Goal: Information Seeking & Learning: Check status

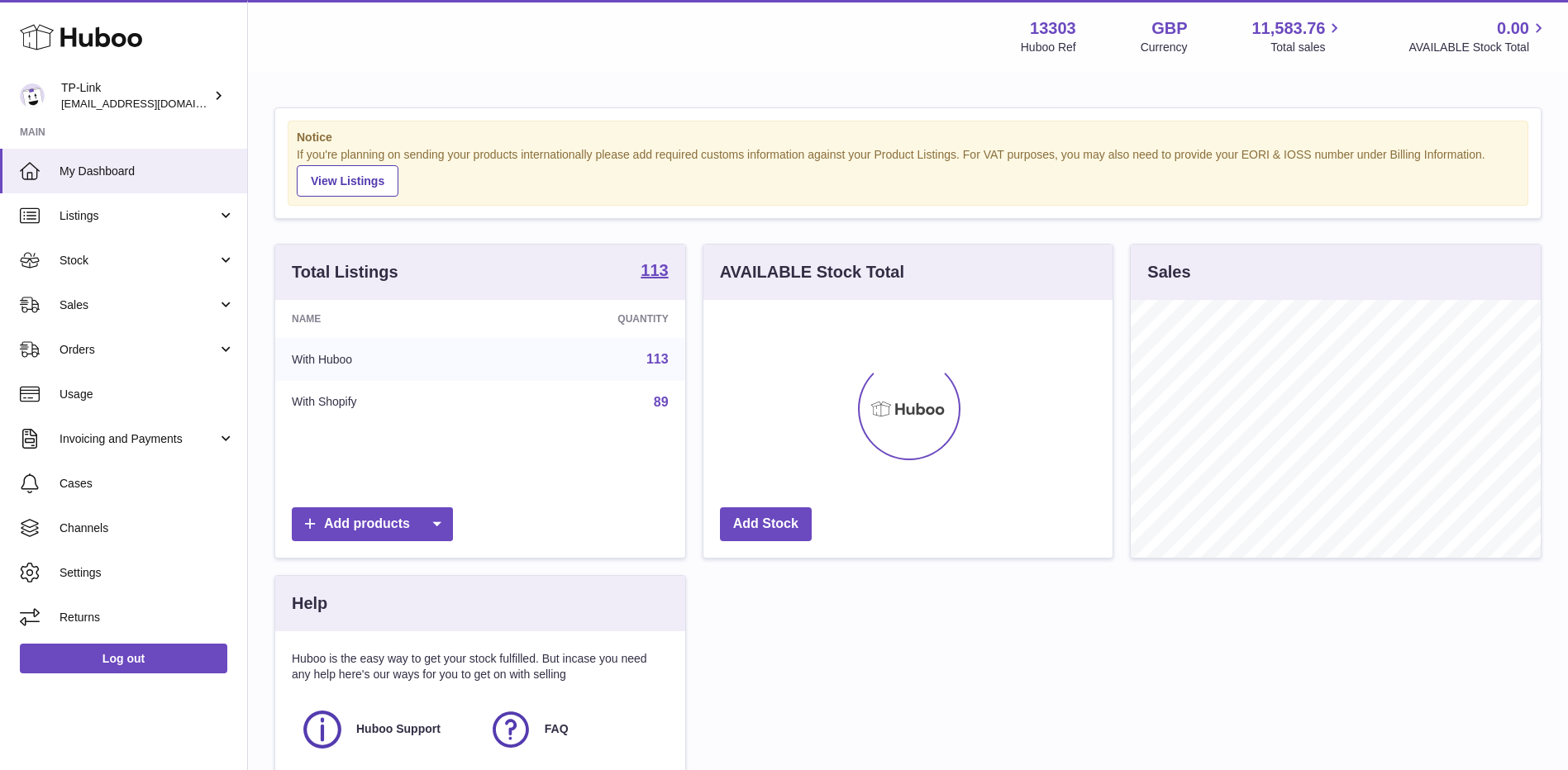
scroll to position [258, 409]
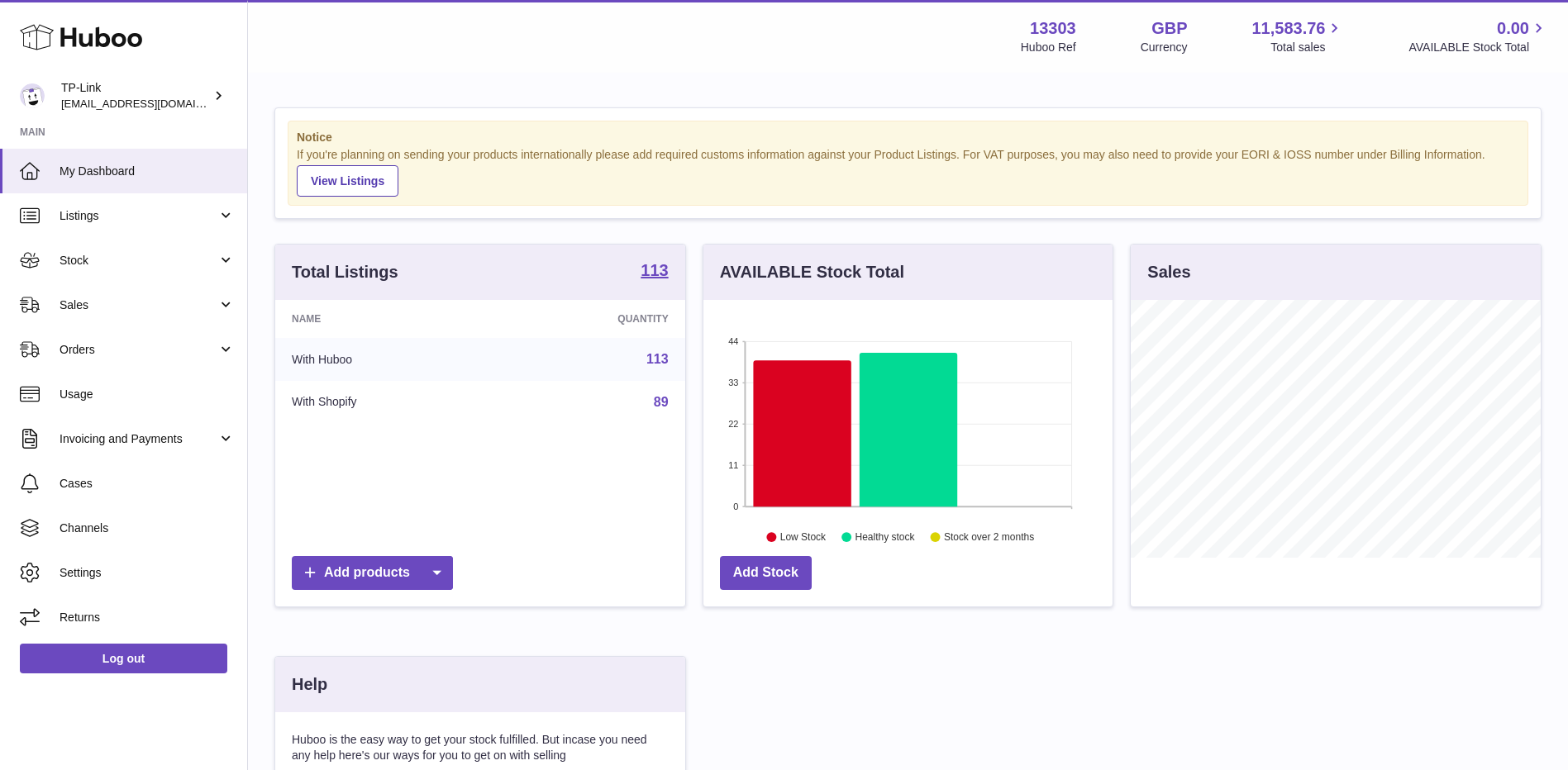
click at [1269, 248] on div "Sales" at bounding box center [1335, 272] width 410 height 55
drag, startPoint x: 201, startPoint y: 291, endPoint x: 201, endPoint y: 356, distance: 65.0
click at [201, 291] on link "Sales" at bounding box center [124, 305] width 247 height 45
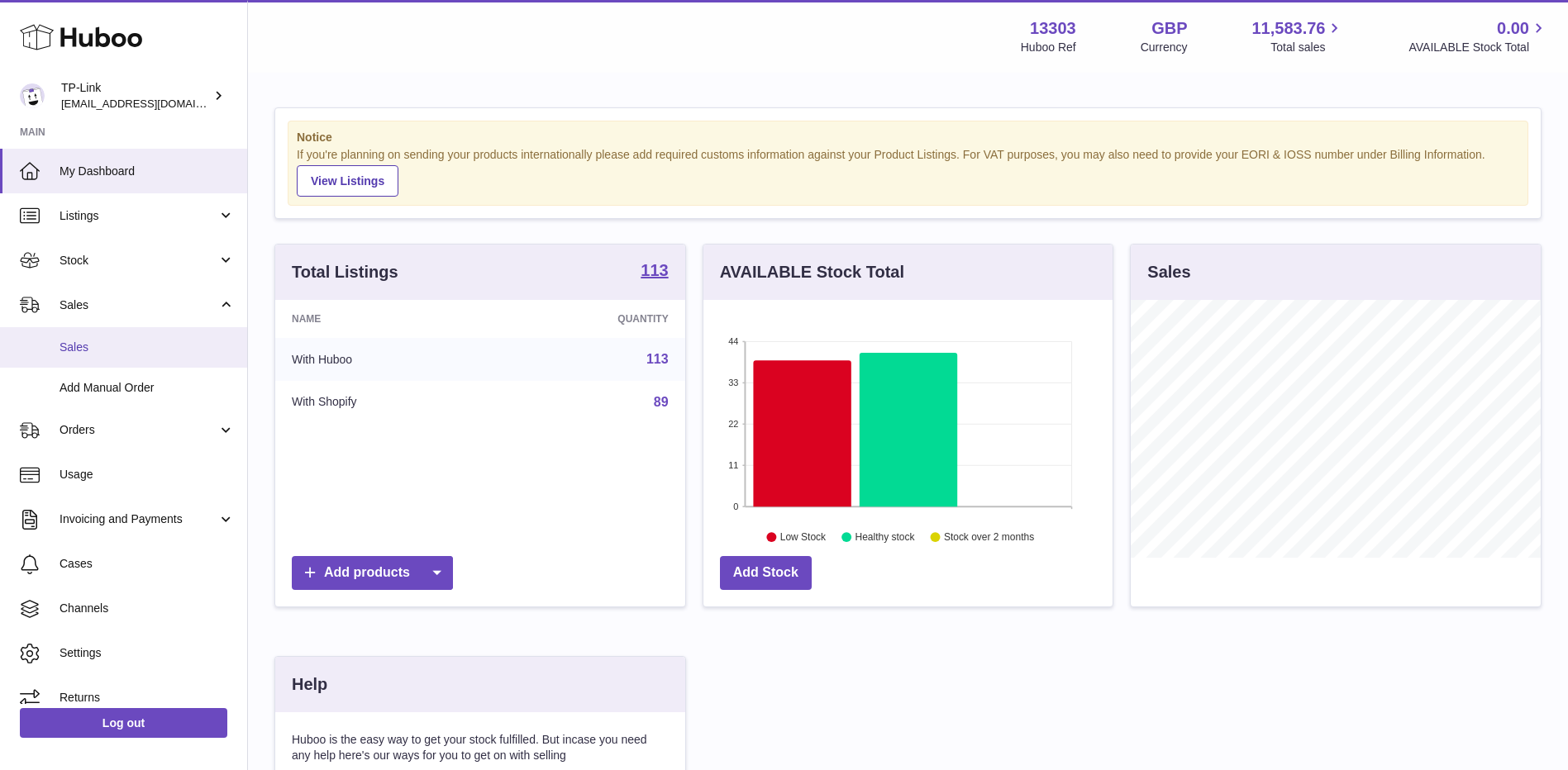
click at [153, 354] on span "Sales" at bounding box center [147, 348] width 175 height 16
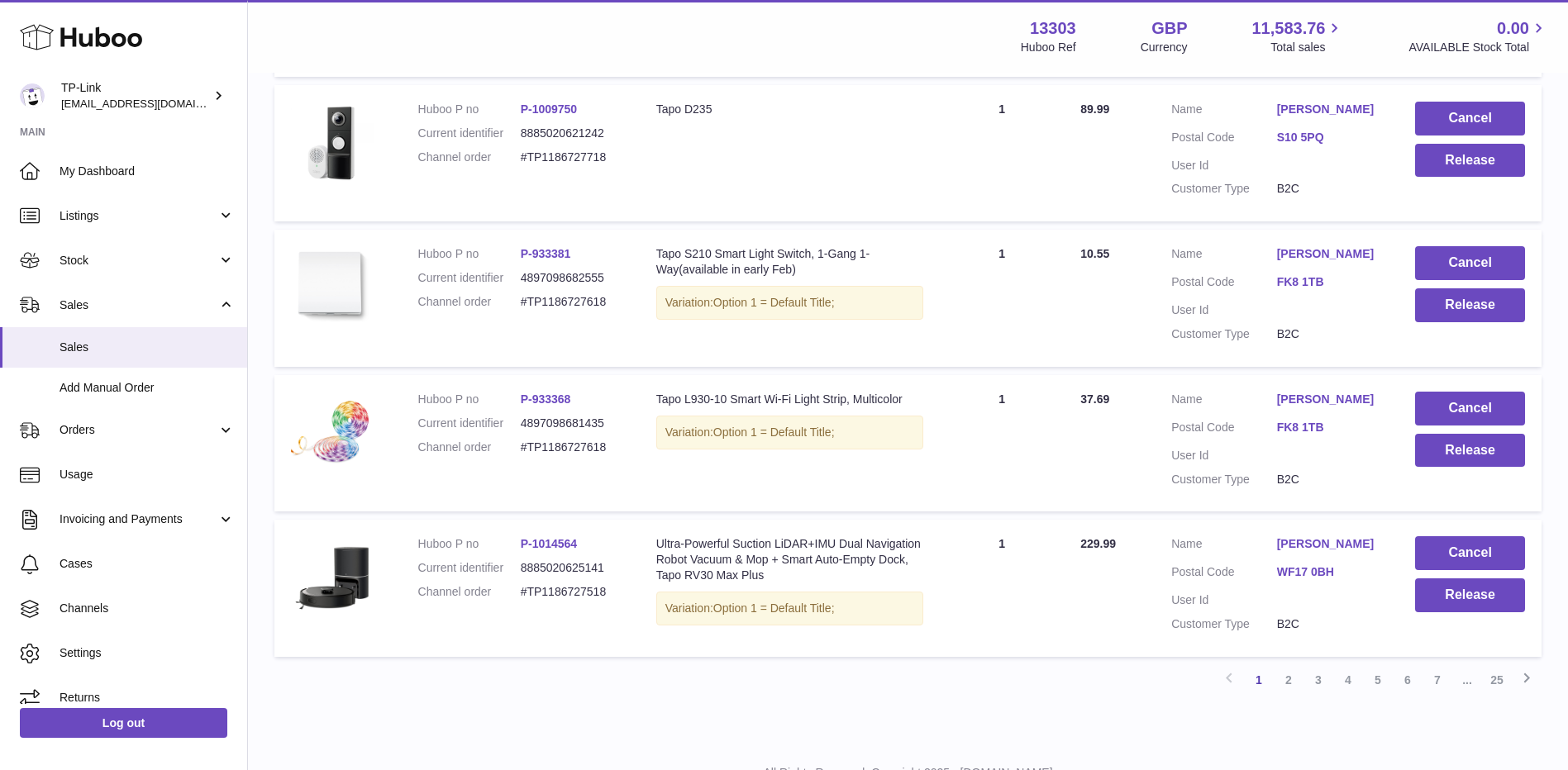
scroll to position [1268, 0]
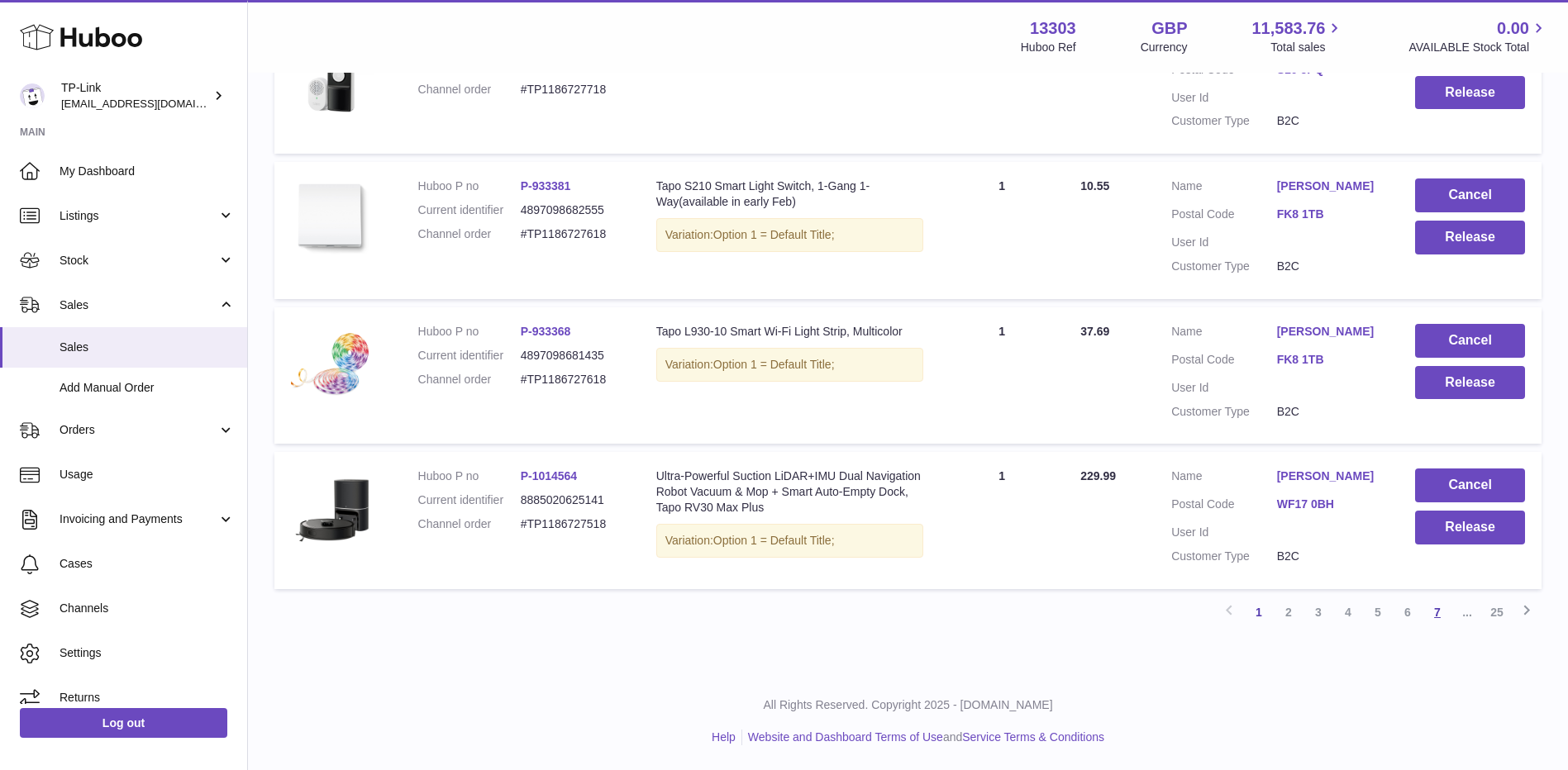
click at [1438, 617] on link "7" at bounding box center [1437, 612] width 30 height 30
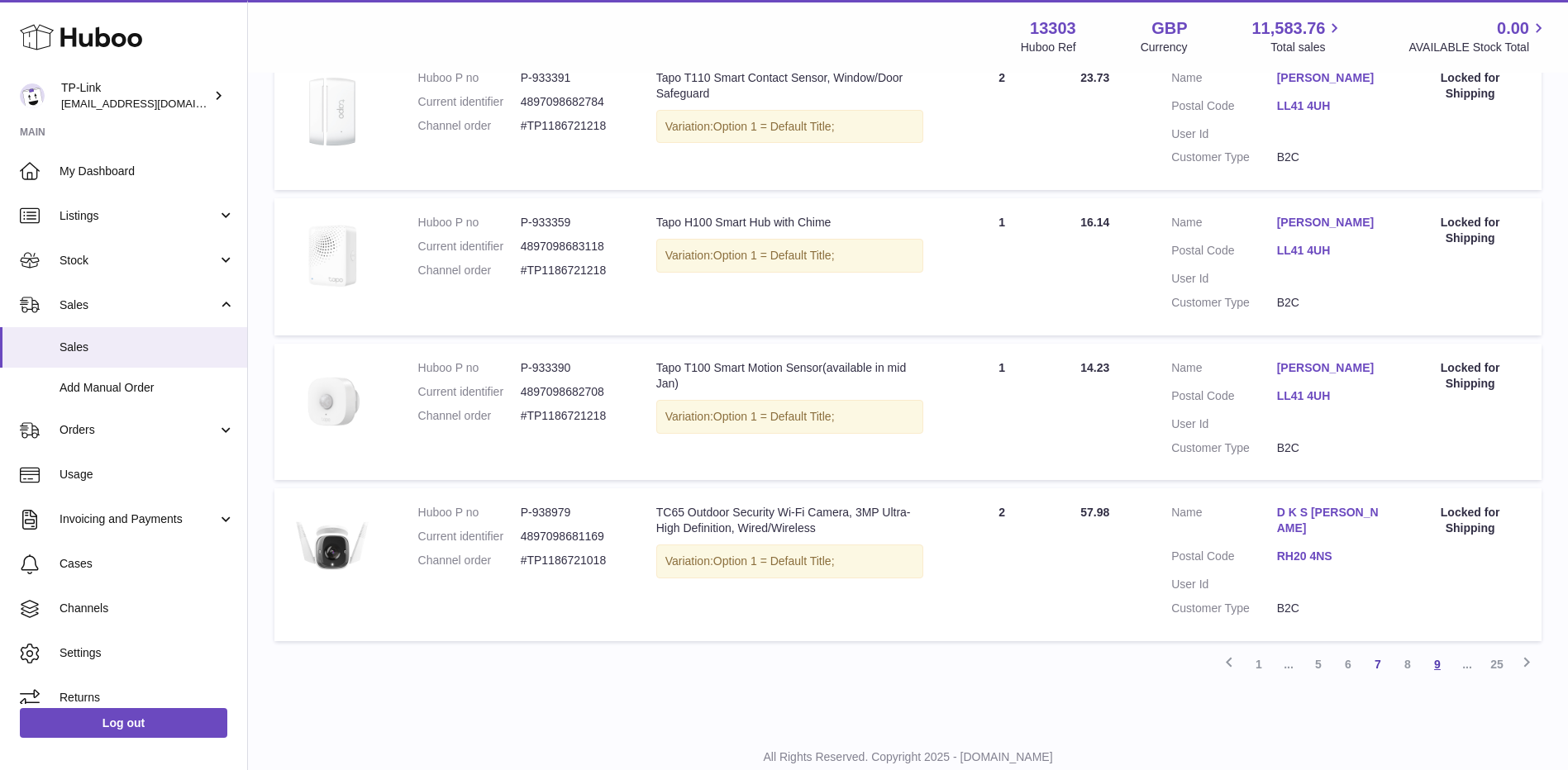
click at [1433, 679] on link "9" at bounding box center [1437, 664] width 30 height 30
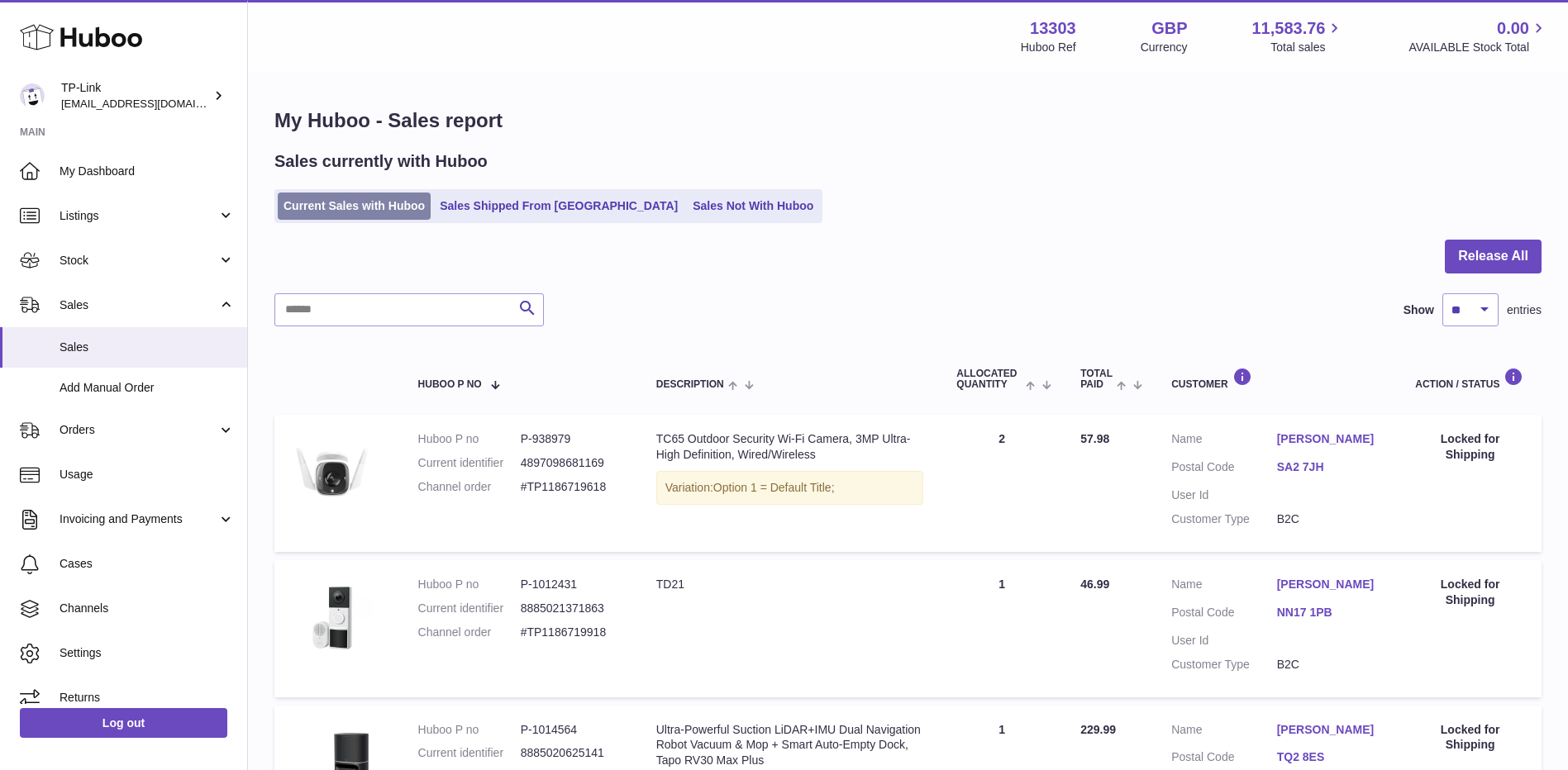
drag, startPoint x: 352, startPoint y: 205, endPoint x: 364, endPoint y: 194, distance: 16.3
click at [352, 205] on link "Current Sales with Huboo" at bounding box center [354, 206] width 153 height 27
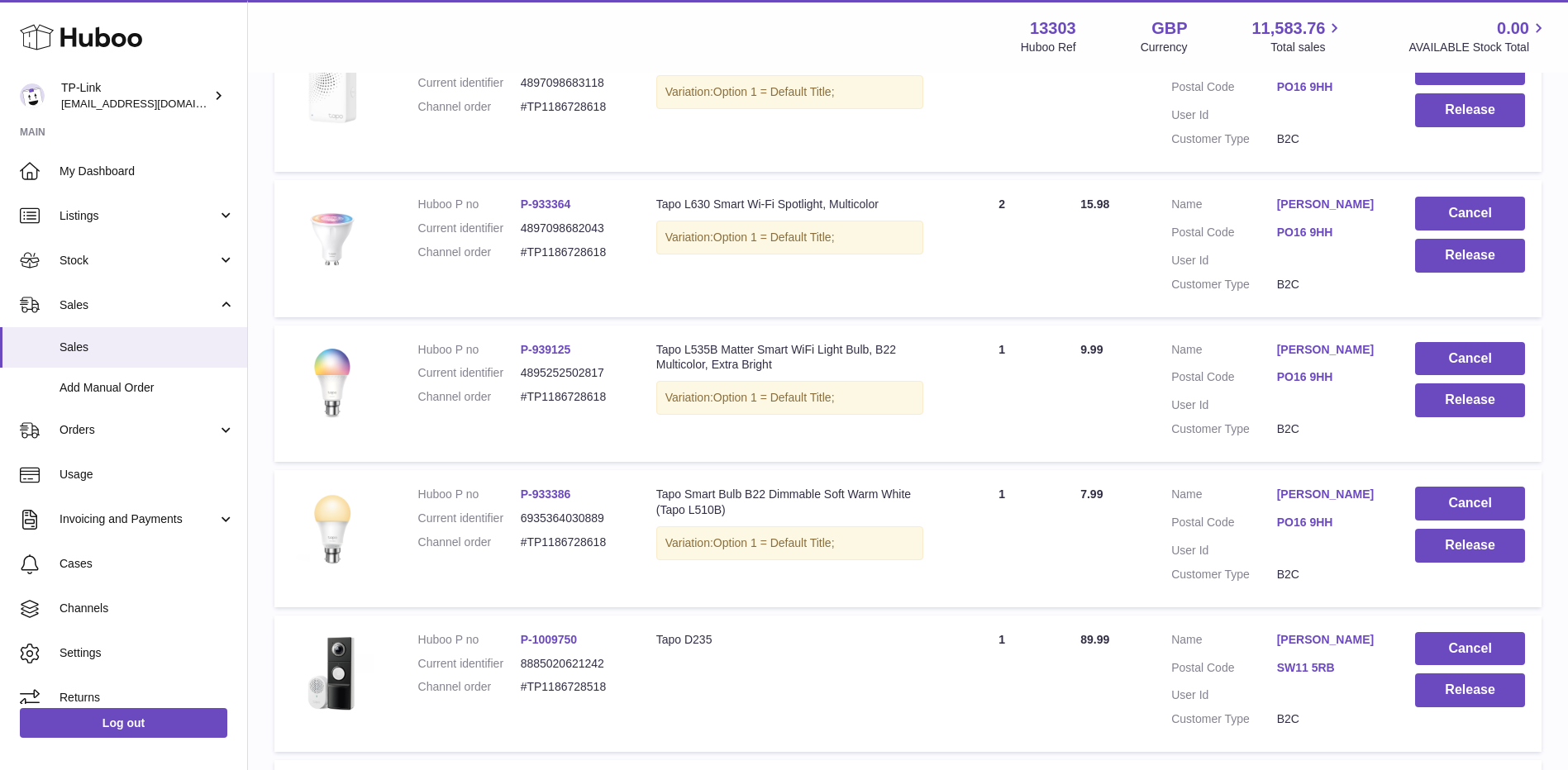
scroll to position [29, 0]
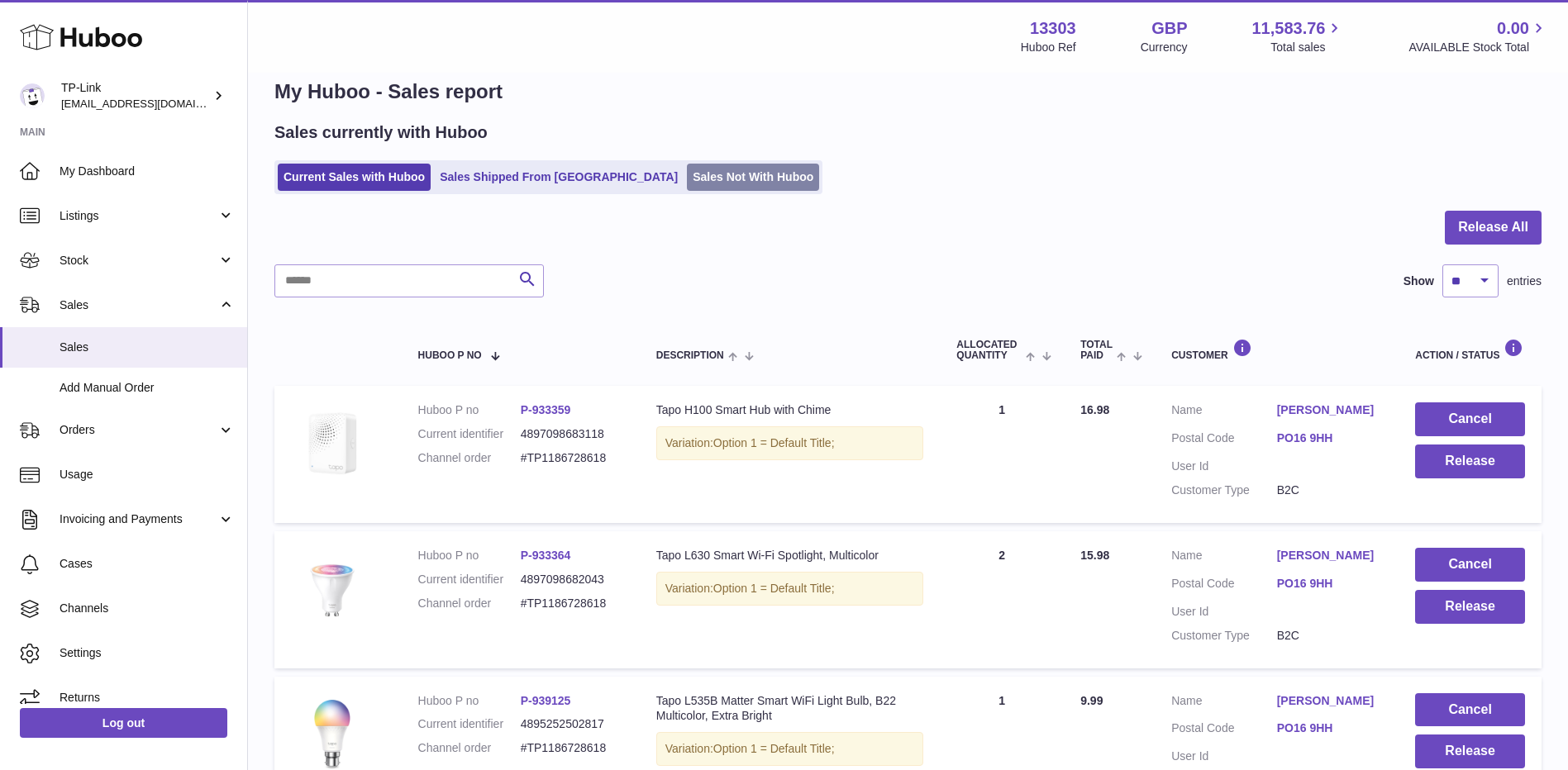
click at [687, 167] on link "Sales Not With Huboo" at bounding box center [753, 177] width 132 height 27
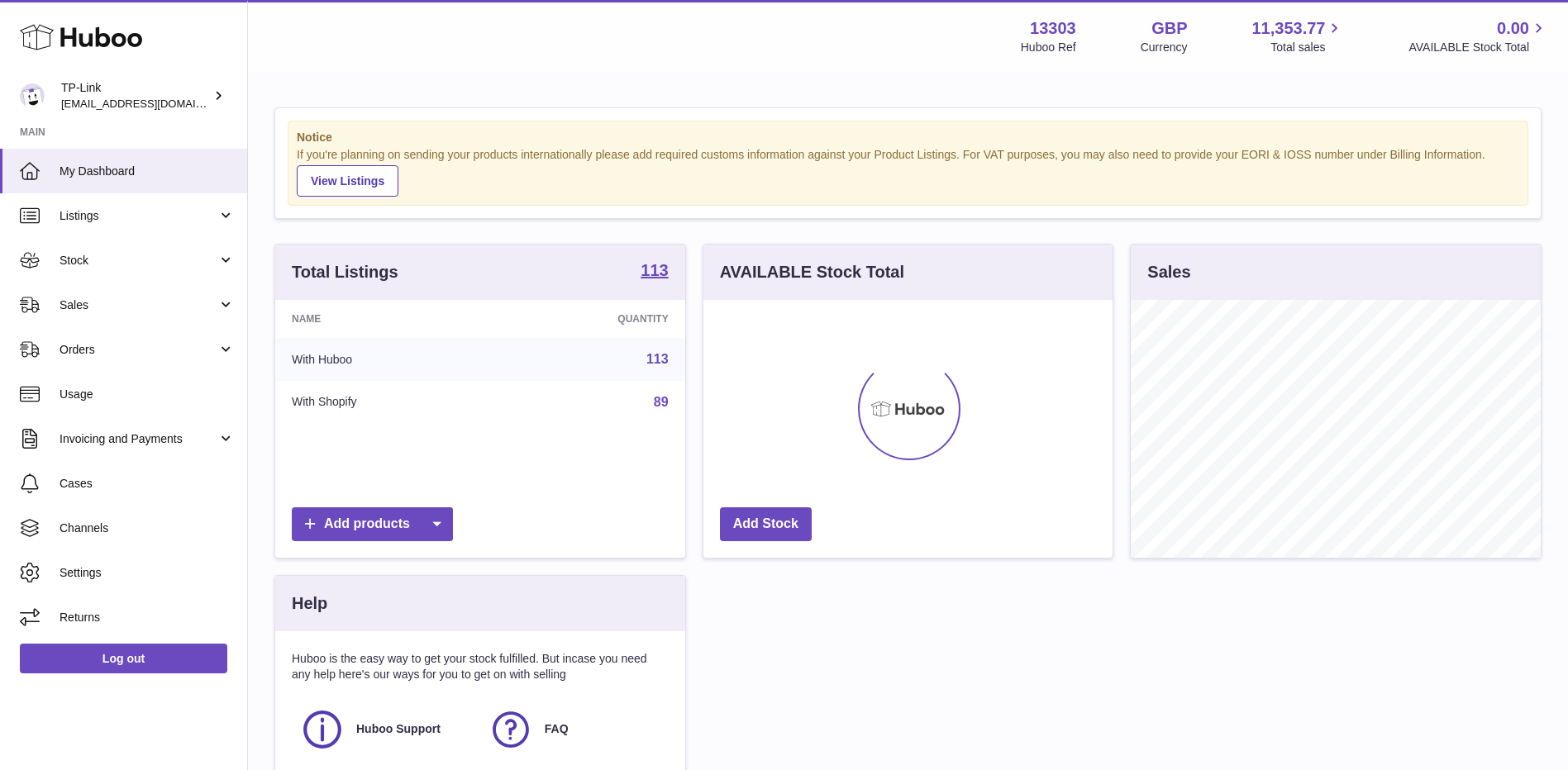
scroll to position [258, 409]
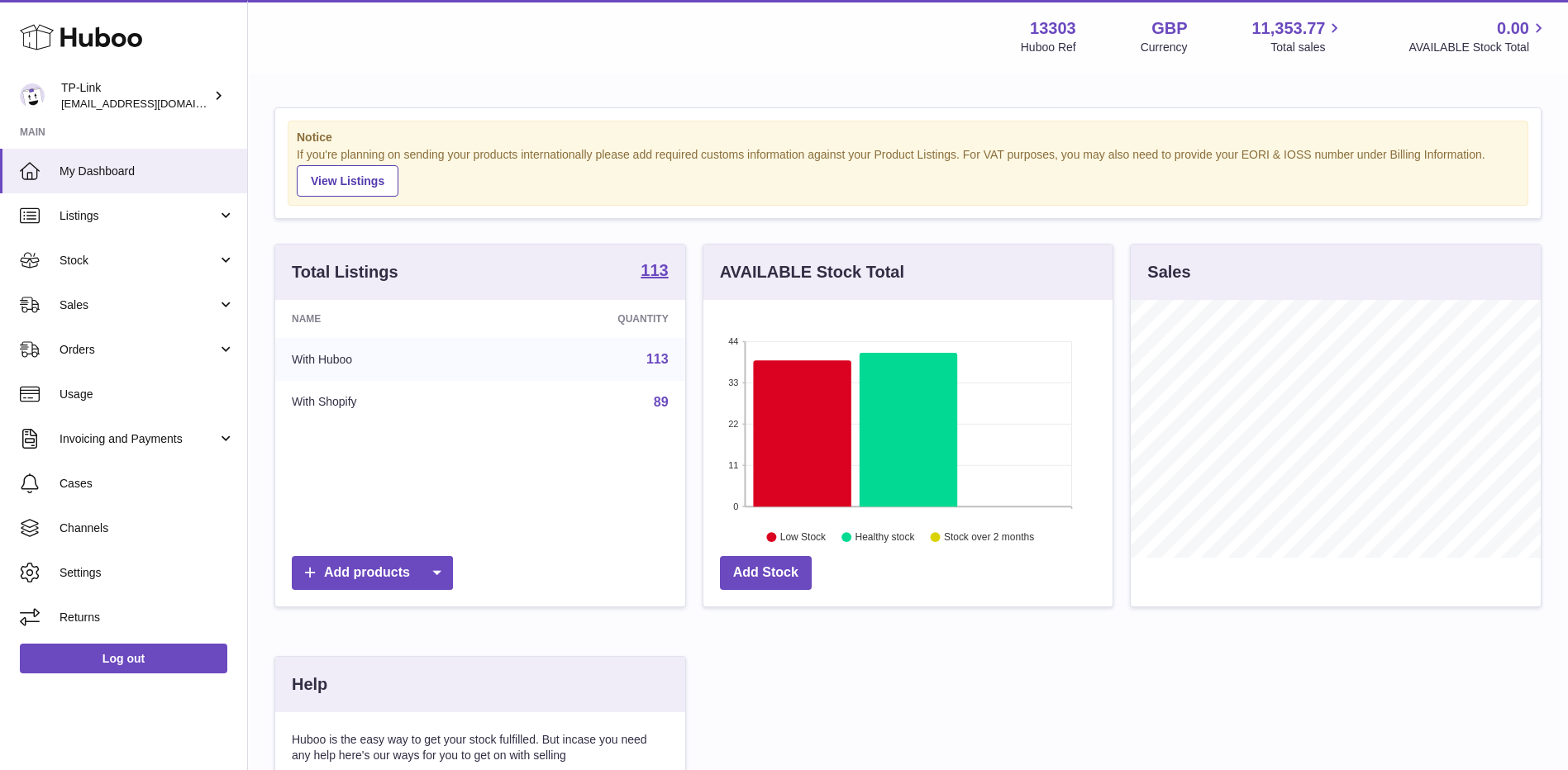
click at [936, 640] on div "Total Listings 113 Name Quantity With Huboo 113 With Shopify 89 Add products AV…" at bounding box center [908, 591] width 1284 height 695
click at [161, 316] on link "Sales" at bounding box center [124, 305] width 247 height 45
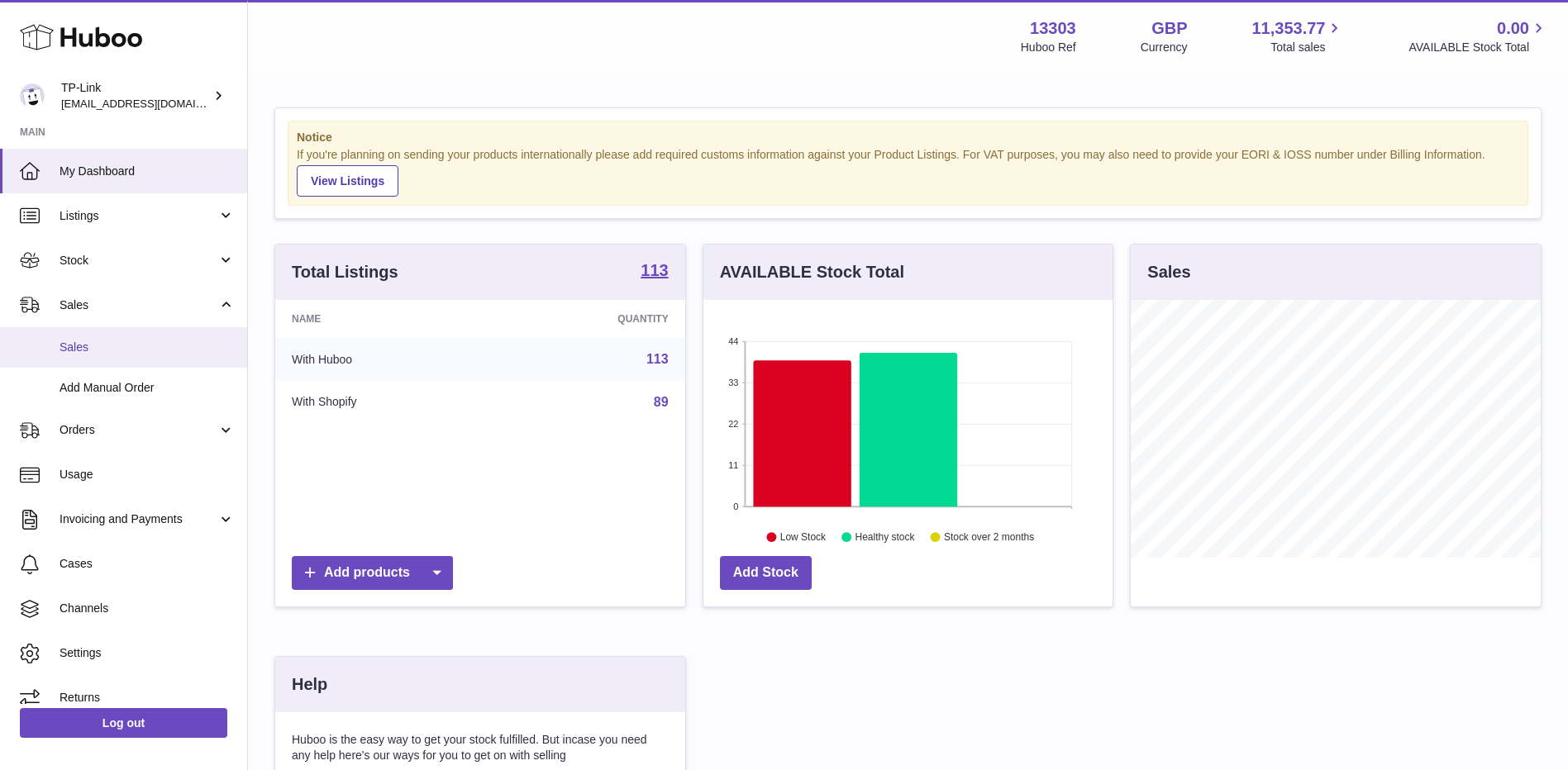
click at [158, 346] on span "Sales" at bounding box center [147, 348] width 175 height 16
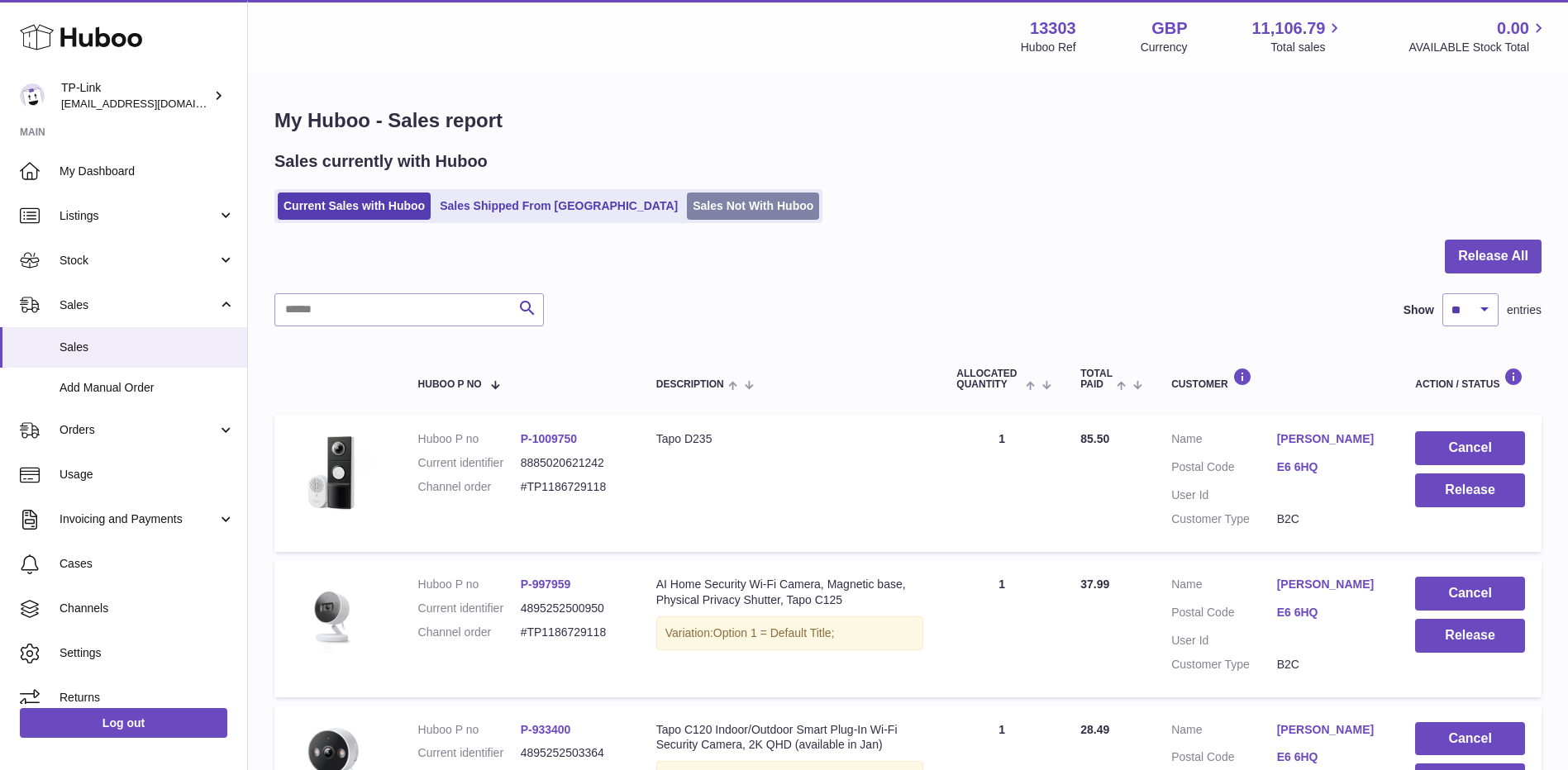
click at [712, 211] on link "Sales Not With Huboo" at bounding box center [753, 206] width 132 height 27
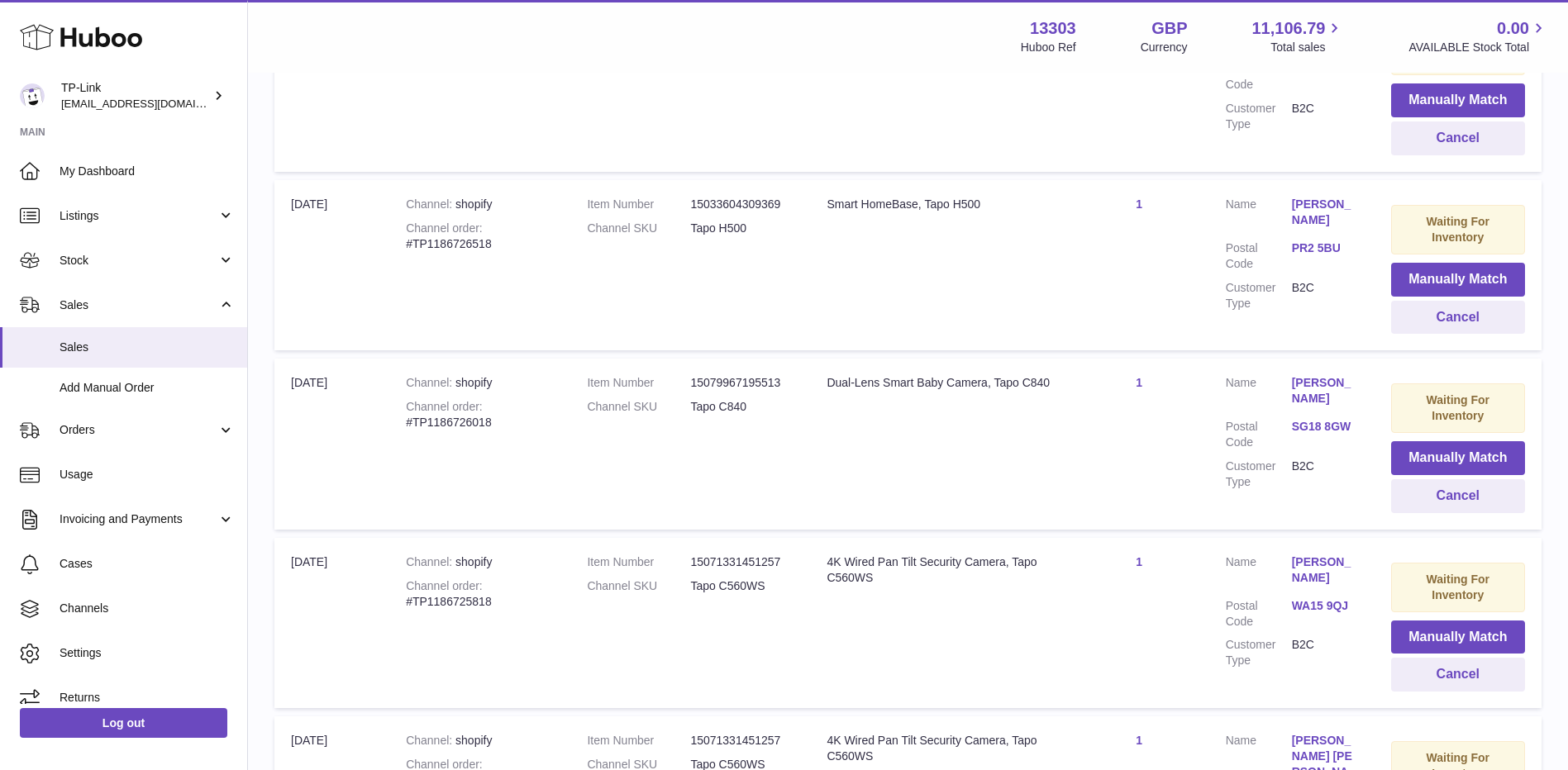
scroll to position [1156, 0]
